Goal: Task Accomplishment & Management: Manage account settings

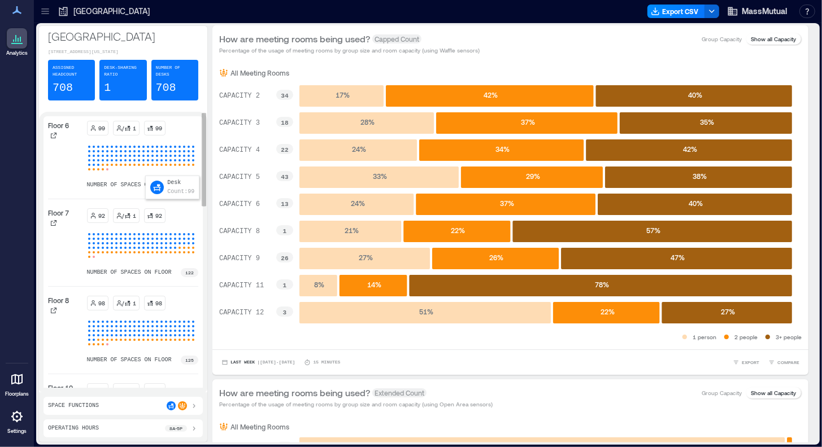
click at [144, 163] on div at bounding box center [143, 160] width 5 height 5
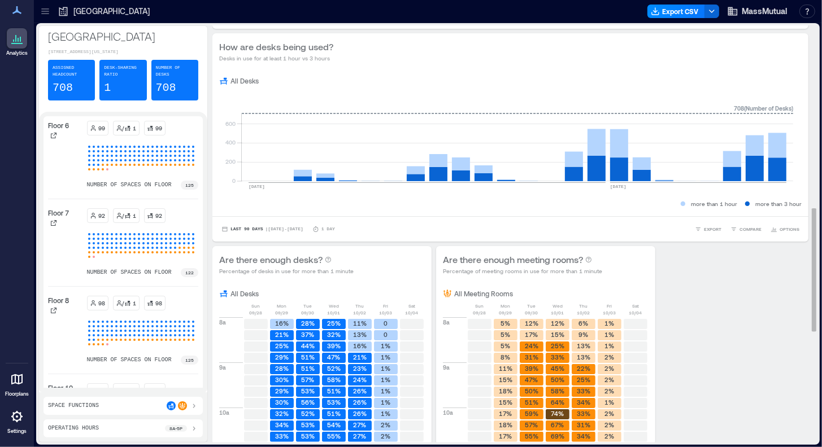
click at [594, 267] on p "Percentage of meeting rooms in use for more than 1 minute" at bounding box center [522, 271] width 159 height 9
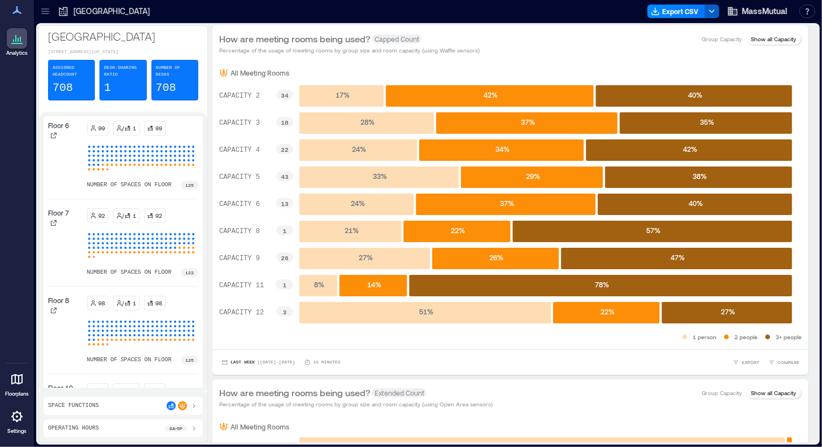
click at [711, 14] on icon "button" at bounding box center [711, 11] width 9 height 9
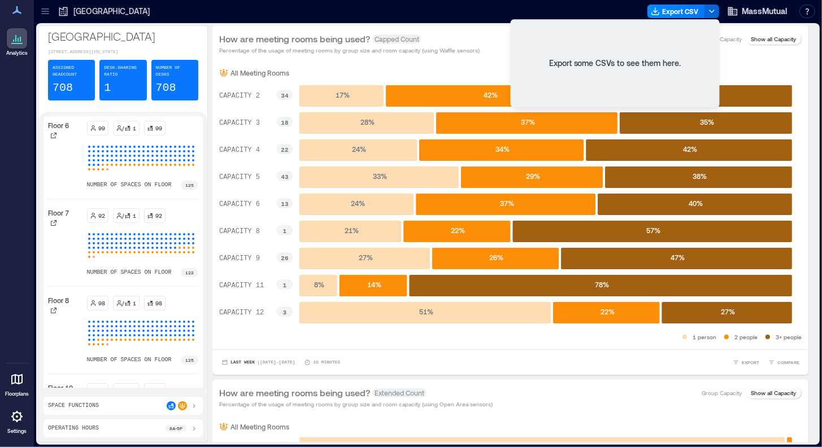
click at [651, 67] on div "Export some CSVs to see them here." at bounding box center [615, 63] width 204 height 84
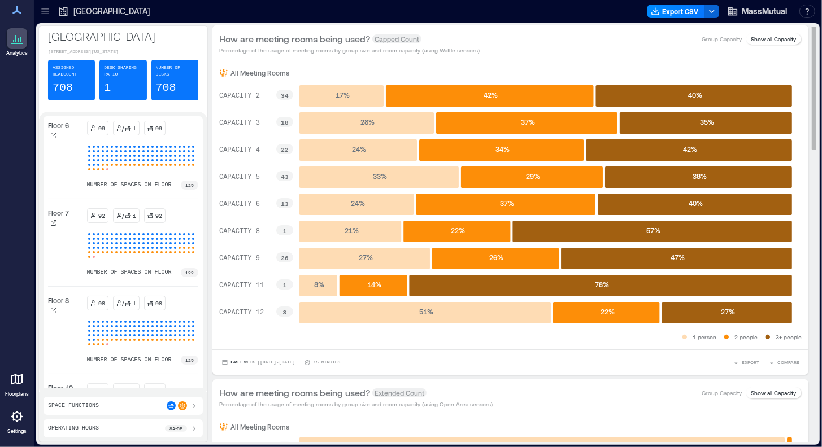
click at [728, 59] on div "How are meeting rooms being used? Capped Count Percentage of the usage of meeti…" at bounding box center [510, 43] width 596 height 36
click at [680, 12] on button "Export CSV" at bounding box center [676, 12] width 58 height 14
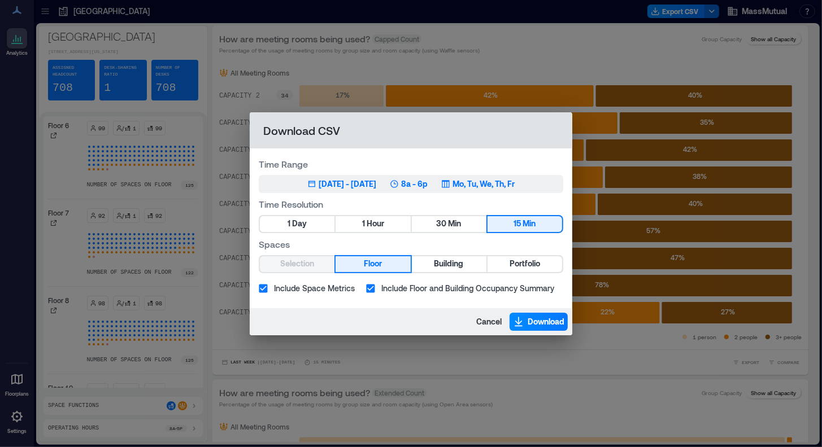
click at [427, 187] on p "8a - 6p" at bounding box center [414, 183] width 27 height 11
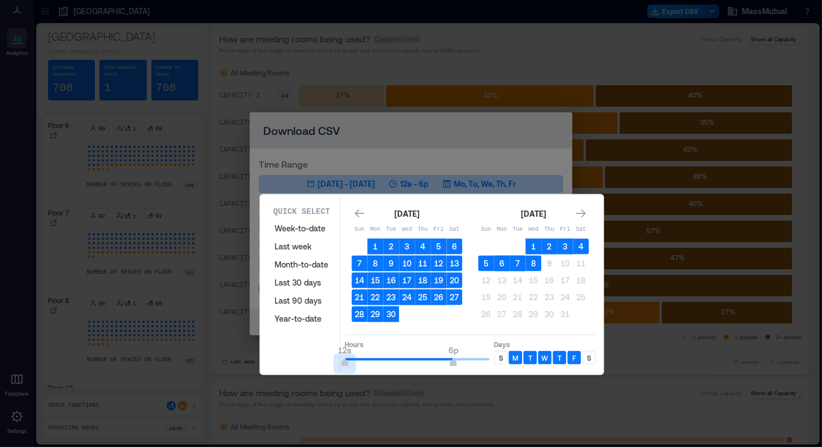
type input "*"
drag, startPoint x: 394, startPoint y: 359, endPoint x: 333, endPoint y: 358, distance: 61.0
click at [333, 358] on div "Quick Select Week-to-date Last week Month-to-date Last 30 days Last 90 days Yea…" at bounding box center [431, 285] width 337 height 176
type input "**"
drag, startPoint x: 452, startPoint y: 357, endPoint x: 492, endPoint y: 360, distance: 40.2
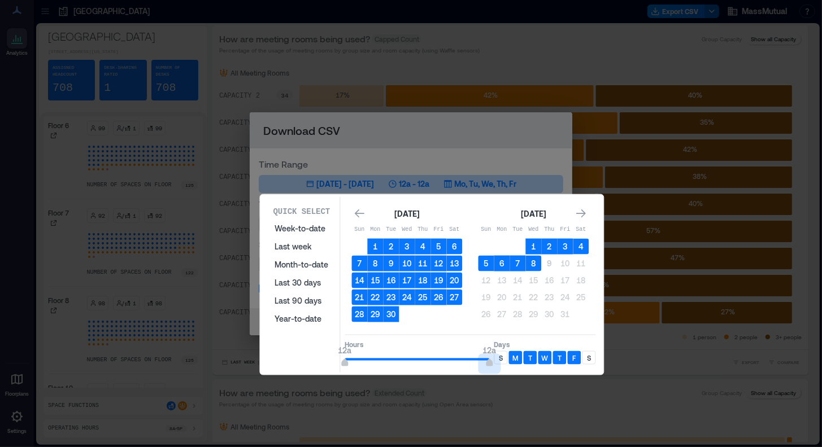
click at [492, 360] on div "Hours 12a 12a Days S M T W T F S" at bounding box center [469, 351] width 251 height 33
click at [453, 295] on button "27" at bounding box center [454, 298] width 16 height 16
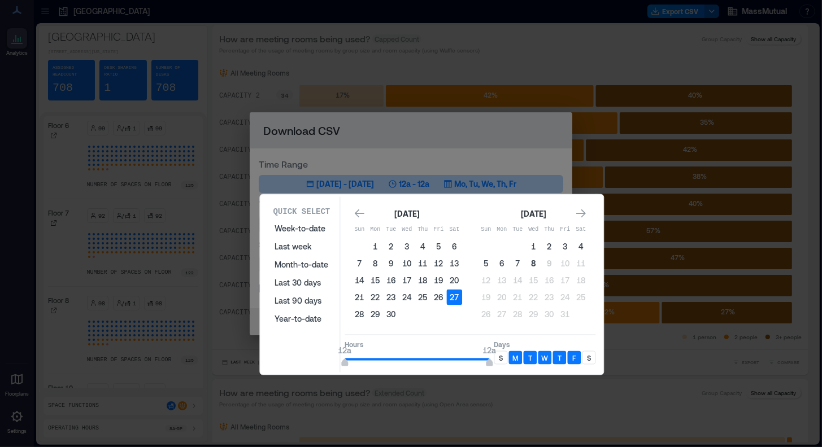
click at [537, 260] on button "8" at bounding box center [533, 264] width 16 height 16
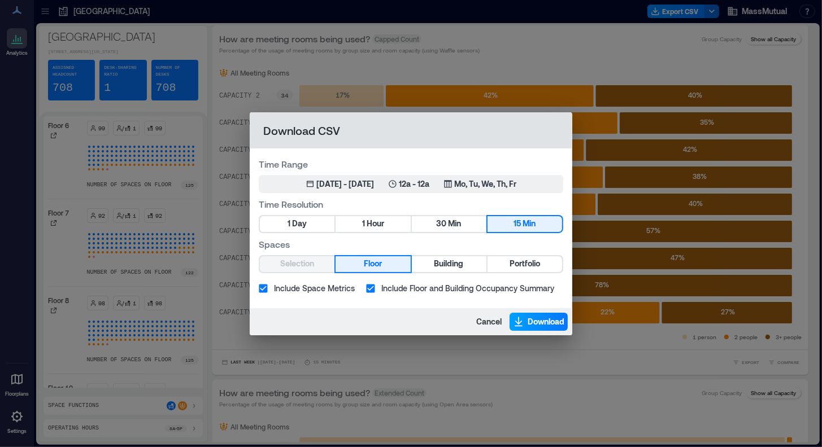
click at [540, 317] on span "Download" at bounding box center [545, 321] width 37 height 11
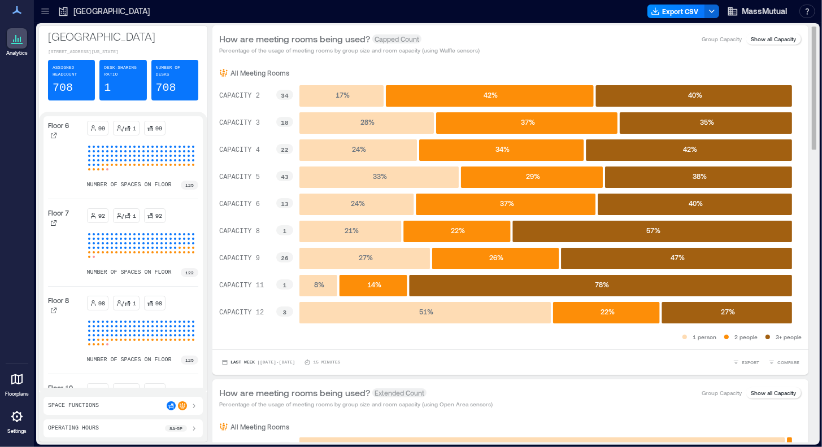
click at [544, 65] on div "All Meeting Rooms CAPACITY 2 34 CAPACITY 3 18 CAPACITY 4 22 CAPACITY 5 43 CAPAC…" at bounding box center [510, 206] width 596 height 288
click at [367, 106] on rect at bounding box center [341, 95] width 84 height 21
click at [16, 380] on icon at bounding box center [17, 380] width 14 height 14
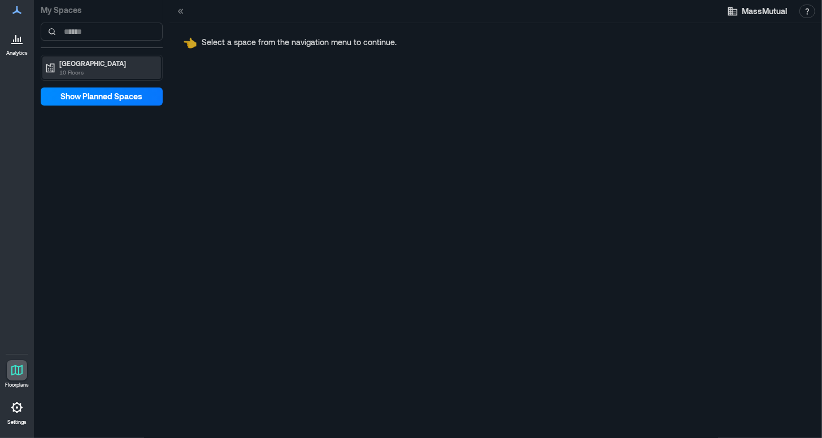
click at [81, 72] on p "10 Floors" at bounding box center [106, 72] width 95 height 9
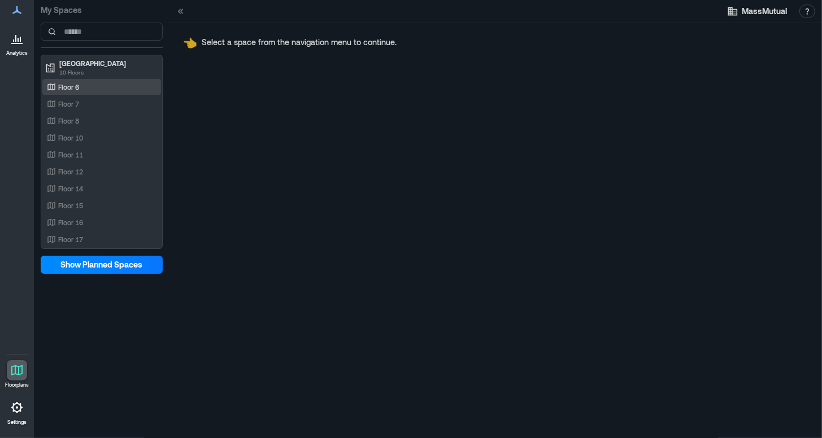
click at [84, 90] on div "Floor 6" at bounding box center [100, 86] width 110 height 11
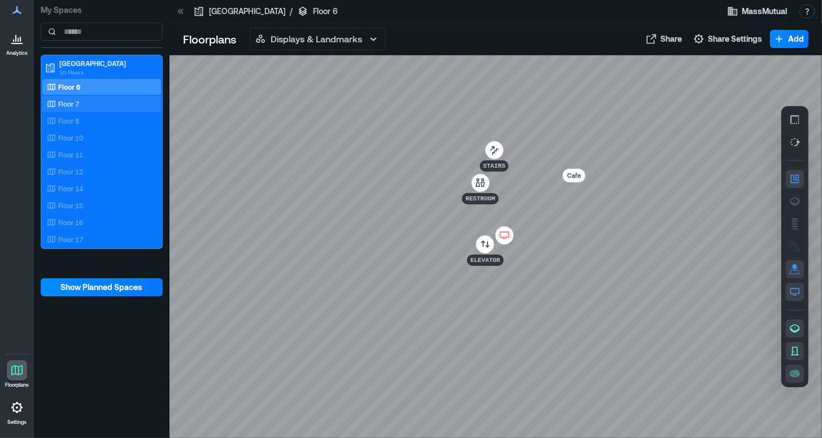
click at [85, 101] on div "Floor 7" at bounding box center [100, 103] width 110 height 11
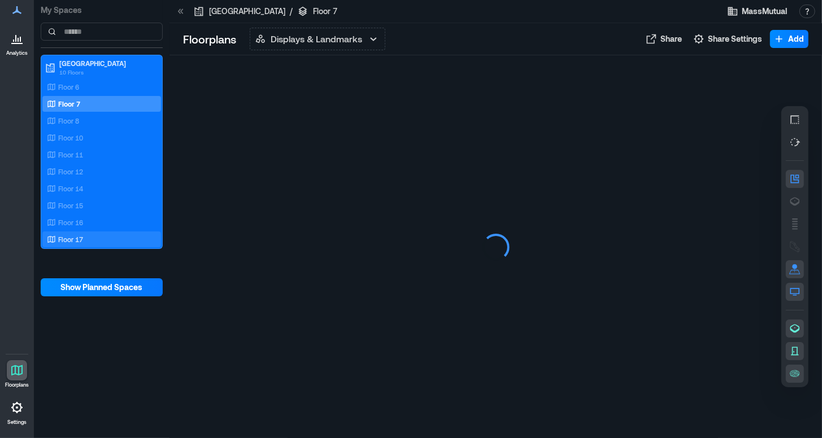
click at [73, 238] on p "Floor 17" at bounding box center [70, 239] width 25 height 9
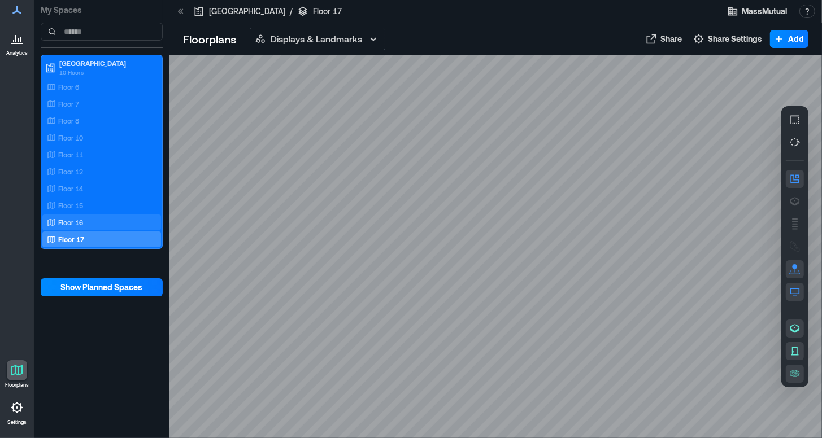
click at [72, 223] on p "Floor 16" at bounding box center [70, 222] width 25 height 9
click at [16, 403] on icon at bounding box center [16, 407] width 11 height 11
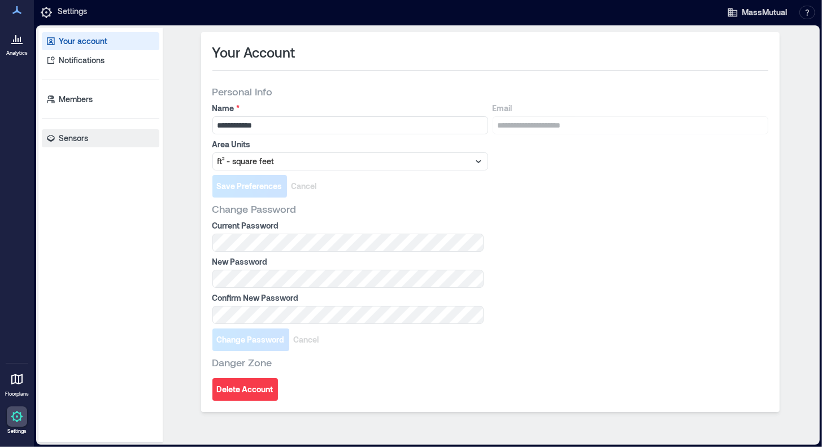
click at [78, 142] on p "Sensors" at bounding box center [73, 138] width 29 height 11
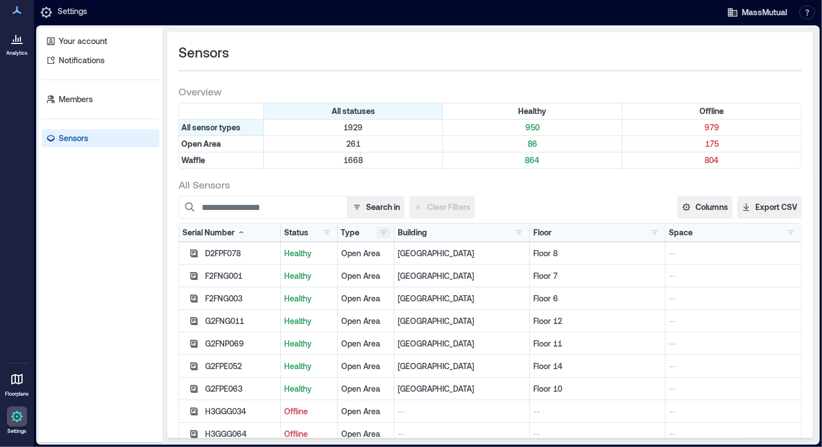
click at [377, 233] on button "button" at bounding box center [384, 232] width 14 height 11
click at [399, 269] on div "Waffle 1668" at bounding box center [416, 272] width 85 height 11
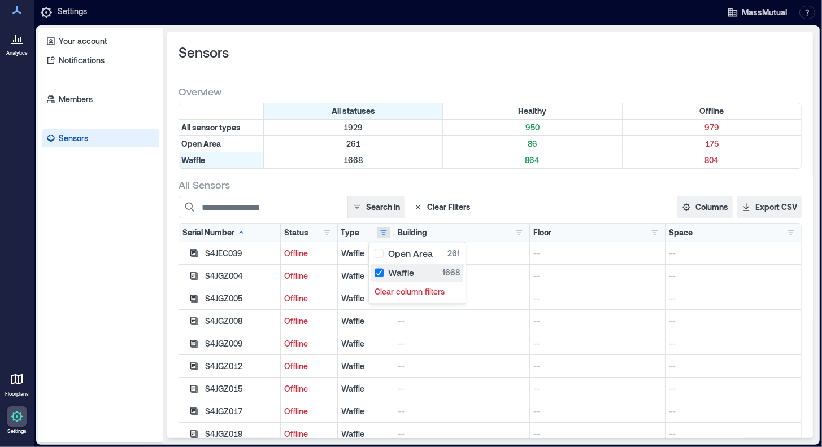
click at [400, 275] on div "Waffle 1668" at bounding box center [416, 272] width 85 height 11
click at [320, 185] on div "All Sensors" at bounding box center [489, 185] width 623 height 14
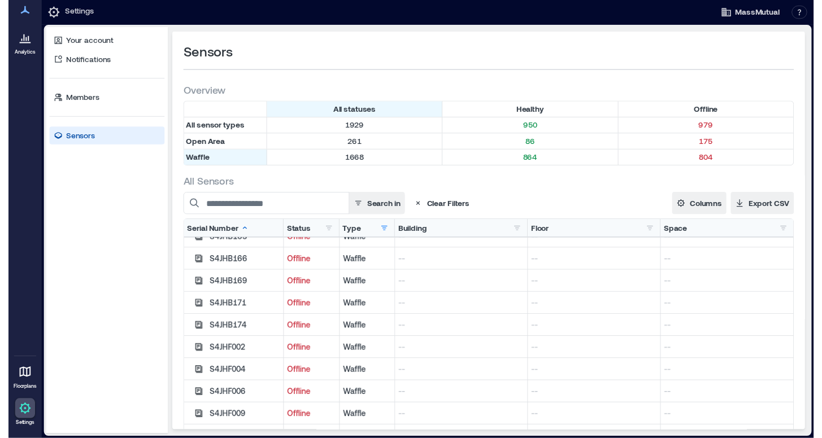
scroll to position [2936, 0]
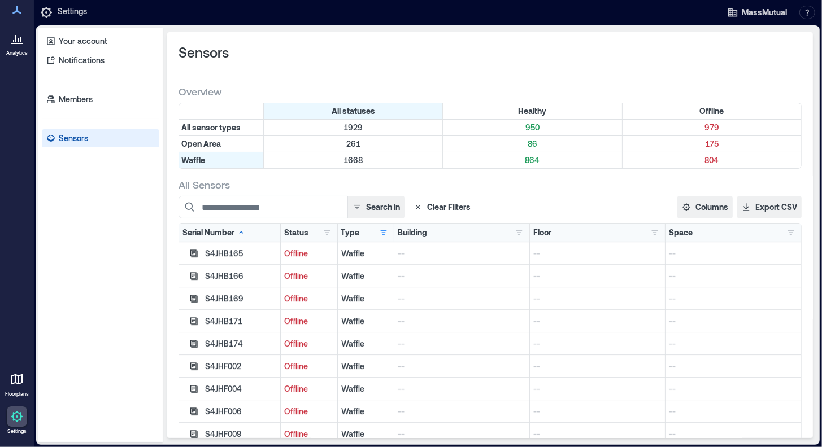
click at [14, 52] on p "Analytics" at bounding box center [16, 53] width 21 height 7
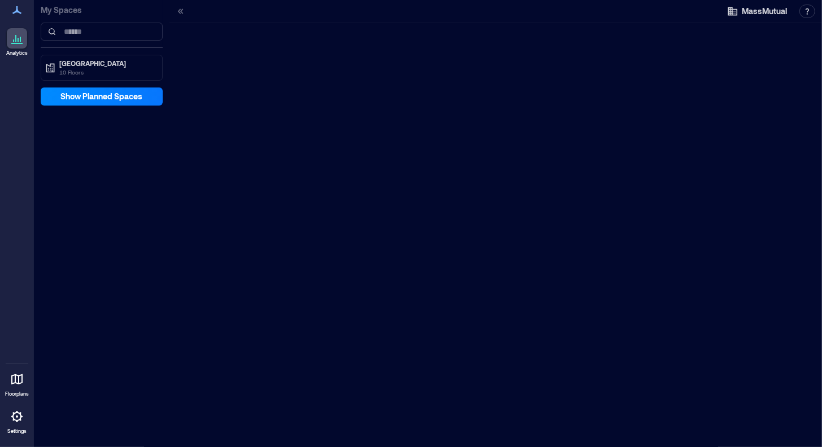
click at [23, 43] on icon at bounding box center [17, 39] width 14 height 14
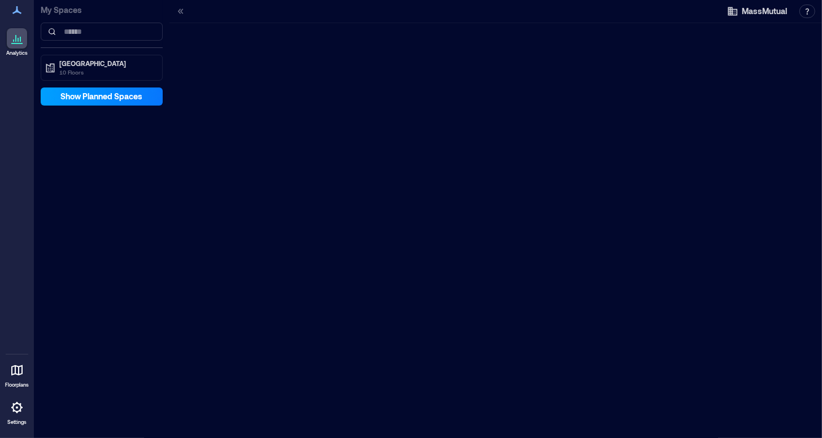
click at [108, 97] on span "Show Planned Spaces" at bounding box center [102, 96] width 82 height 11
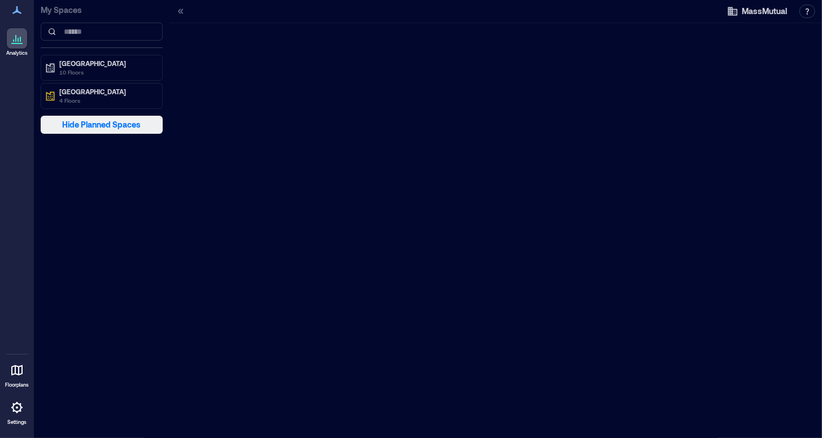
click at [108, 97] on p "4 Floors" at bounding box center [106, 100] width 95 height 9
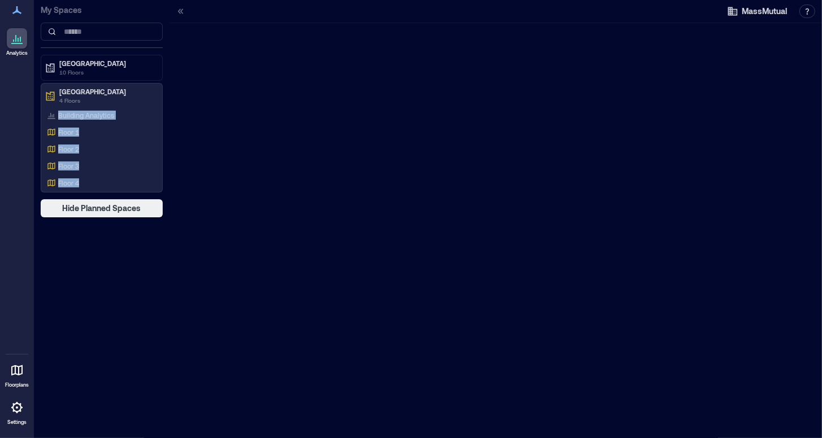
drag, startPoint x: 108, startPoint y: 97, endPoint x: 23, endPoint y: 44, distance: 100.4
click at [23, 44] on icon at bounding box center [17, 39] width 14 height 14
drag, startPoint x: 23, startPoint y: 44, endPoint x: 17, endPoint y: 10, distance: 34.9
click at [17, 10] on icon at bounding box center [16, 10] width 9 height 8
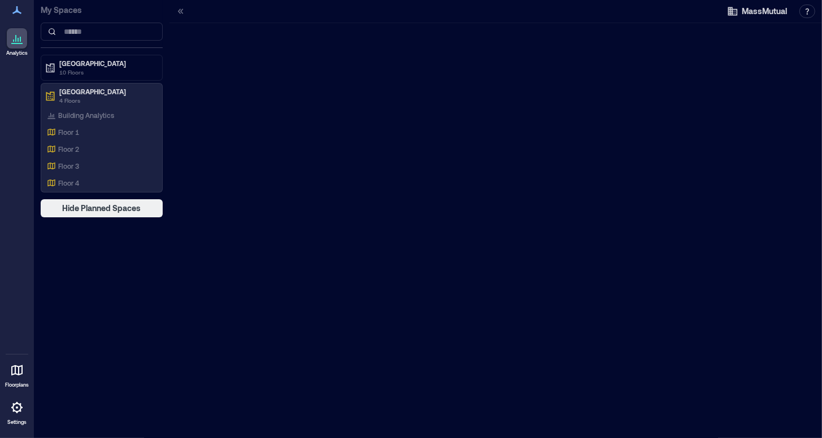
click at [21, 43] on icon at bounding box center [17, 39] width 14 height 14
click at [69, 67] on p "[GEOGRAPHIC_DATA]" at bounding box center [106, 63] width 95 height 9
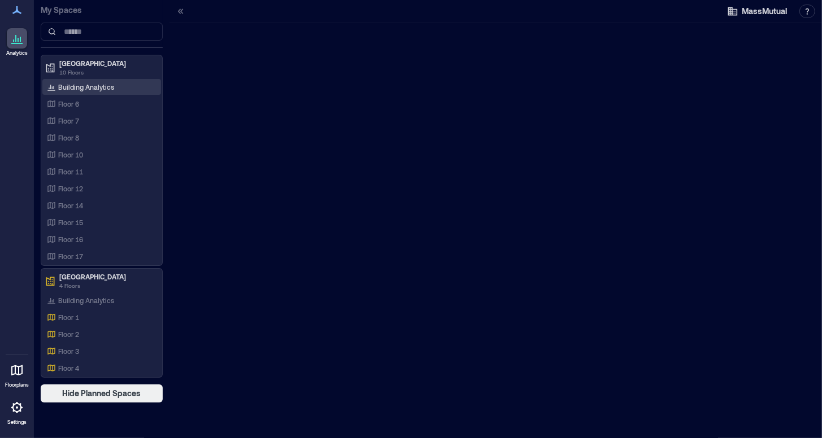
click at [73, 86] on p "Building Analytics" at bounding box center [86, 86] width 56 height 9
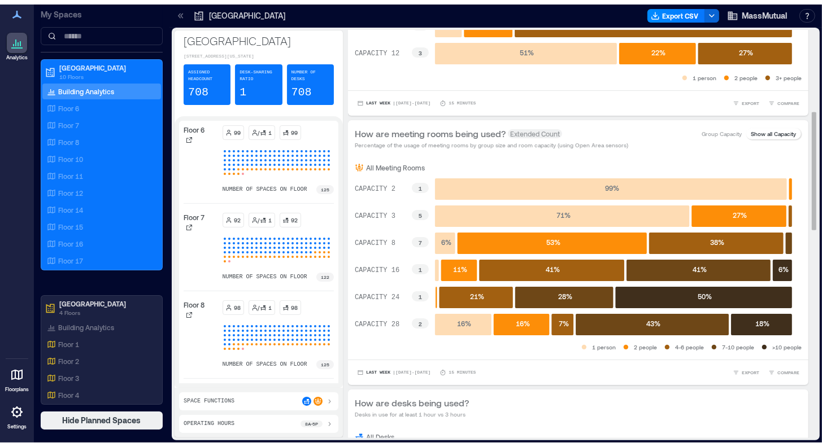
scroll to position [282, 0]
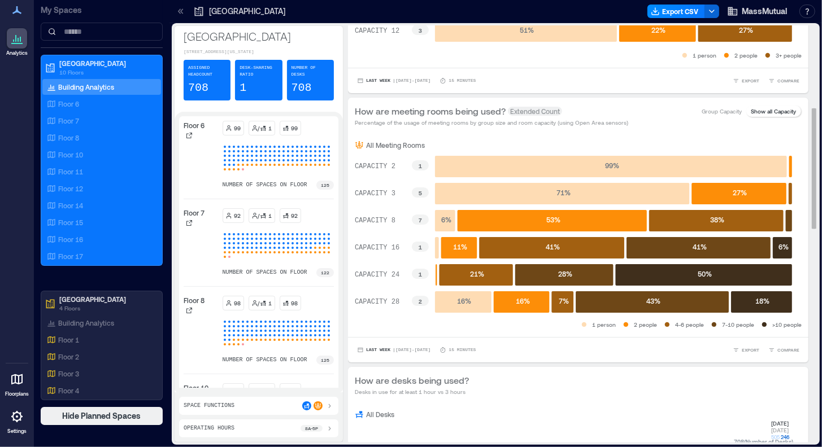
drag, startPoint x: 700, startPoint y: 440, endPoint x: 788, endPoint y: 431, distance: 88.5
click at [788, 431] on html "Analytics Floorplans Settings My Spaces Boston 10 Floors Building Analytics Flo…" at bounding box center [411, 223] width 822 height 447
